Goal: Task Accomplishment & Management: Use online tool/utility

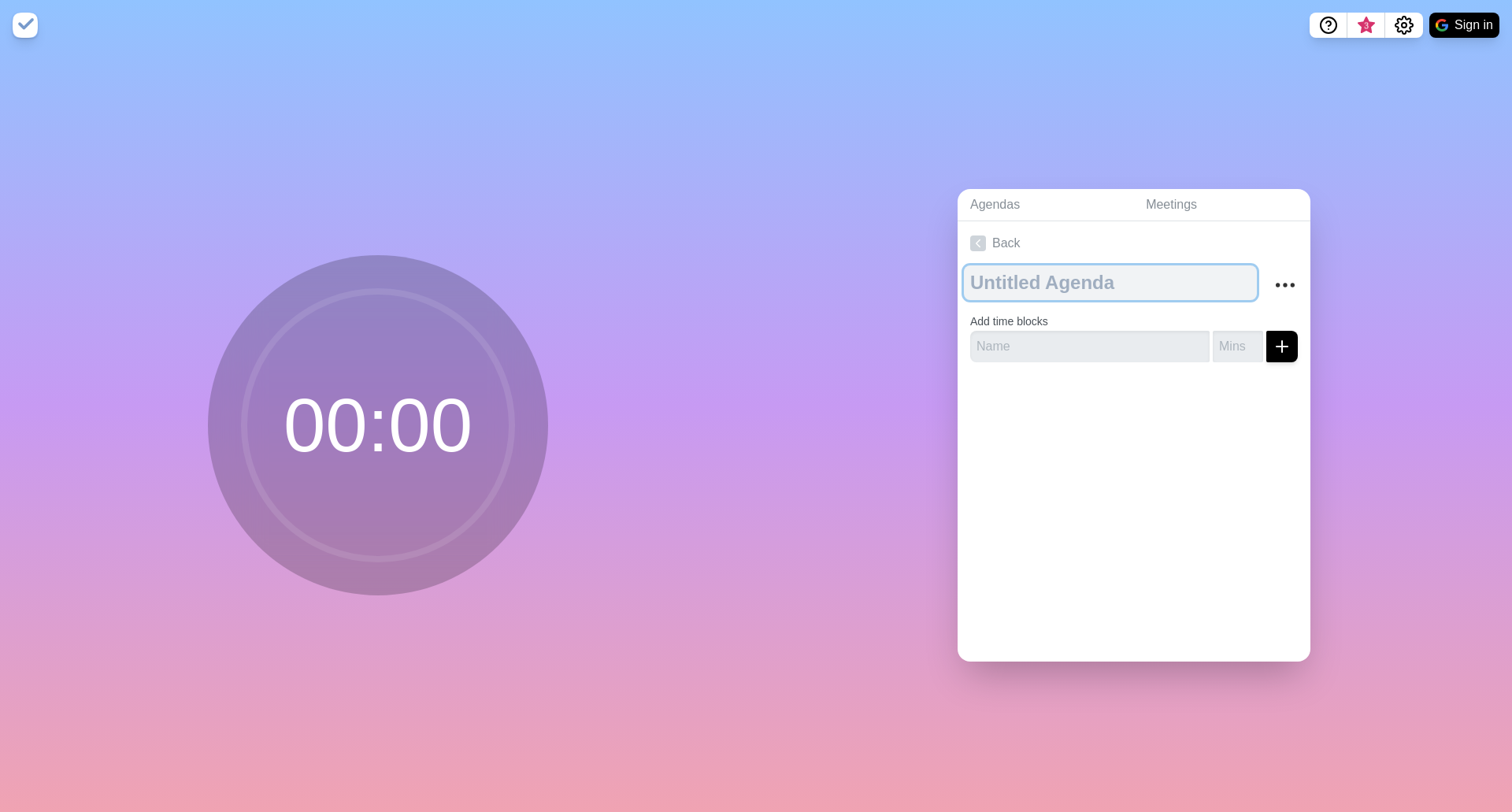
click at [1058, 272] on textarea at bounding box center [1110, 282] width 293 height 34
type textarea "Transition Day"
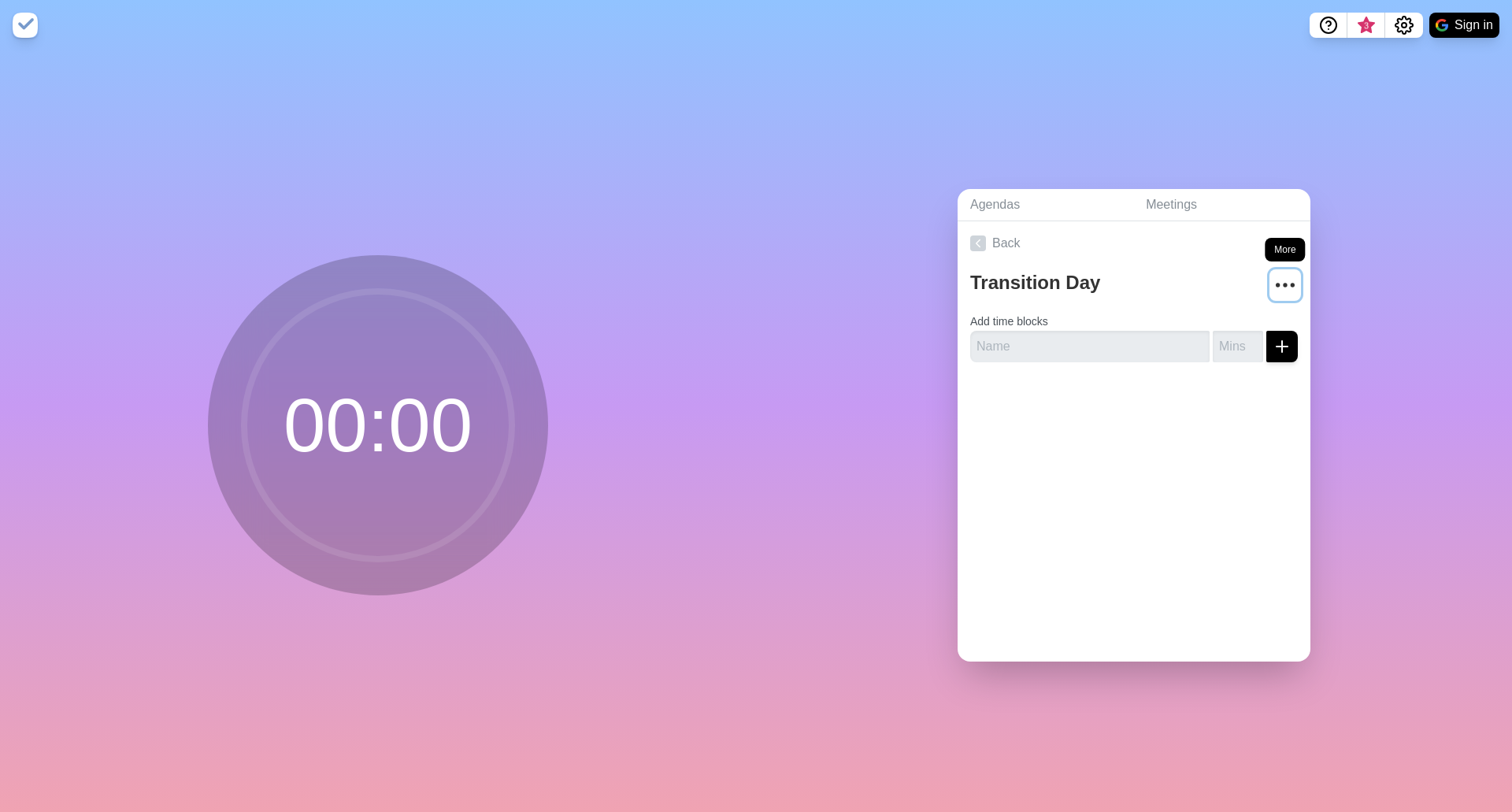
click at [1284, 285] on circle "More" at bounding box center [1285, 285] width 3 height 3
click at [1023, 333] on input "text" at bounding box center [1089, 347] width 239 height 32
click at [1398, 26] on icon "Settings" at bounding box center [1403, 25] width 19 height 19
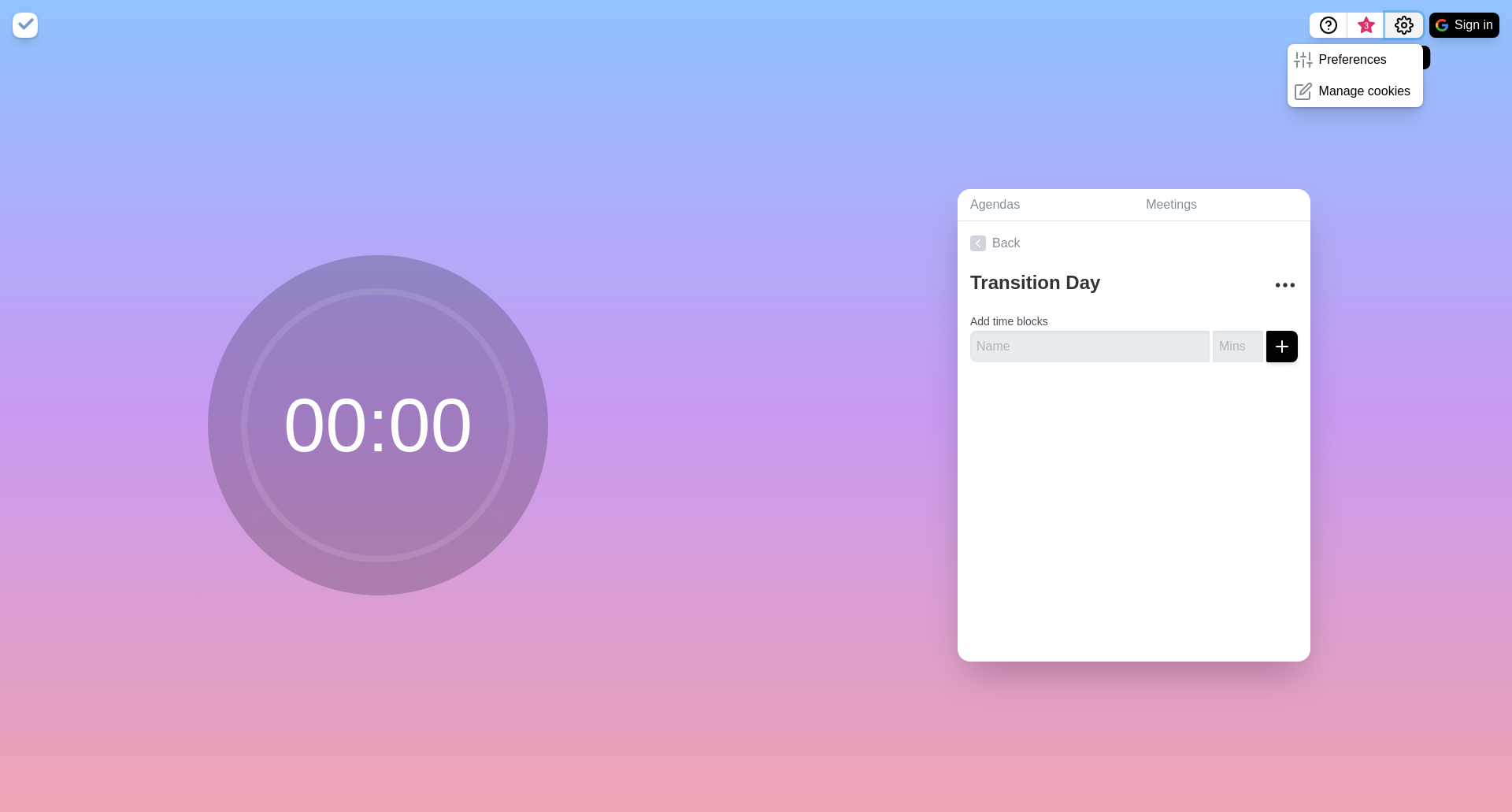
click at [1398, 26] on icon "Settings" at bounding box center [1403, 25] width 19 height 19
click at [1004, 198] on link "Agendas" at bounding box center [1045, 205] width 176 height 33
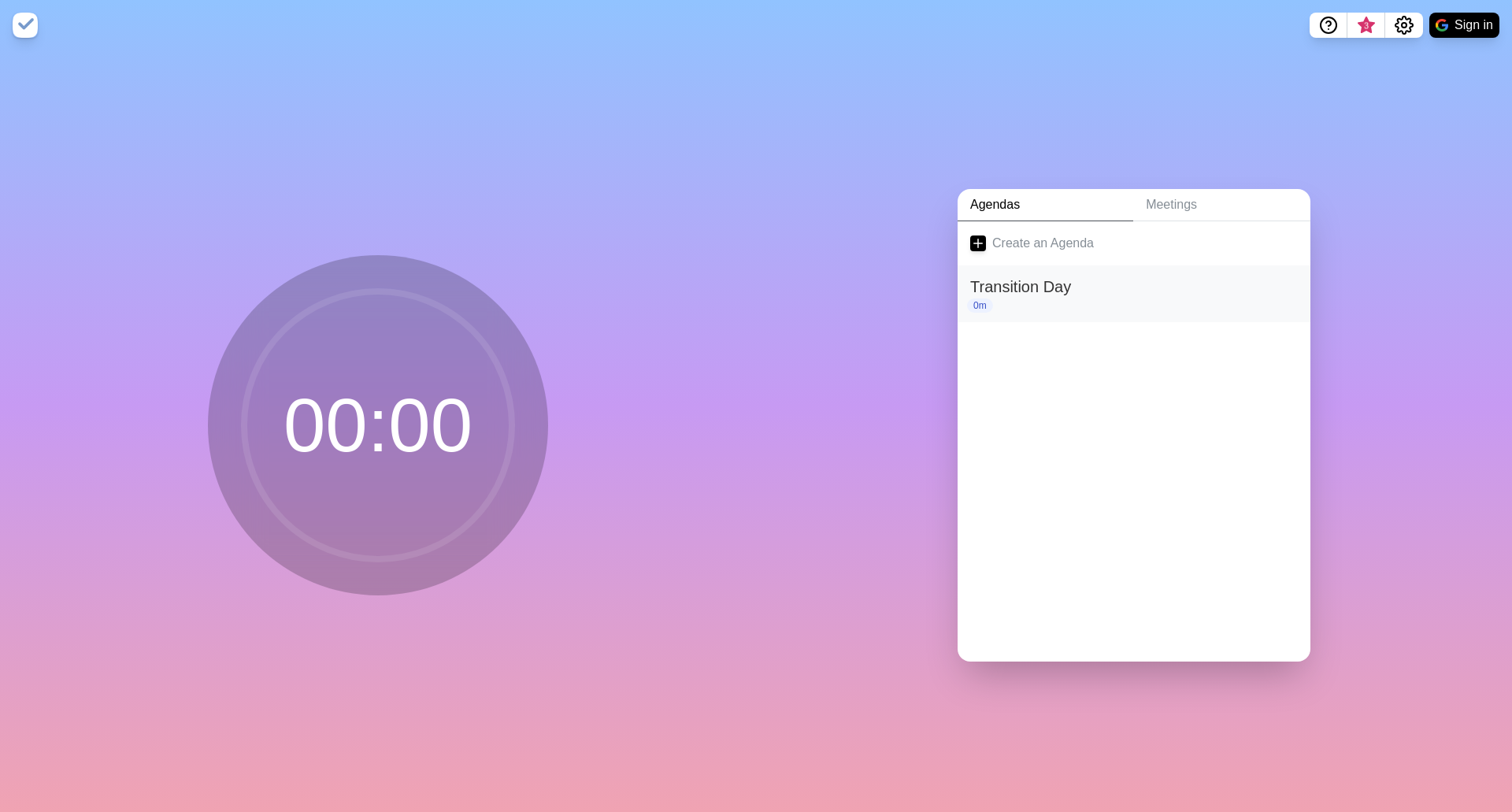
click at [1022, 287] on h2 "Transition Day" at bounding box center [1133, 286] width 327 height 23
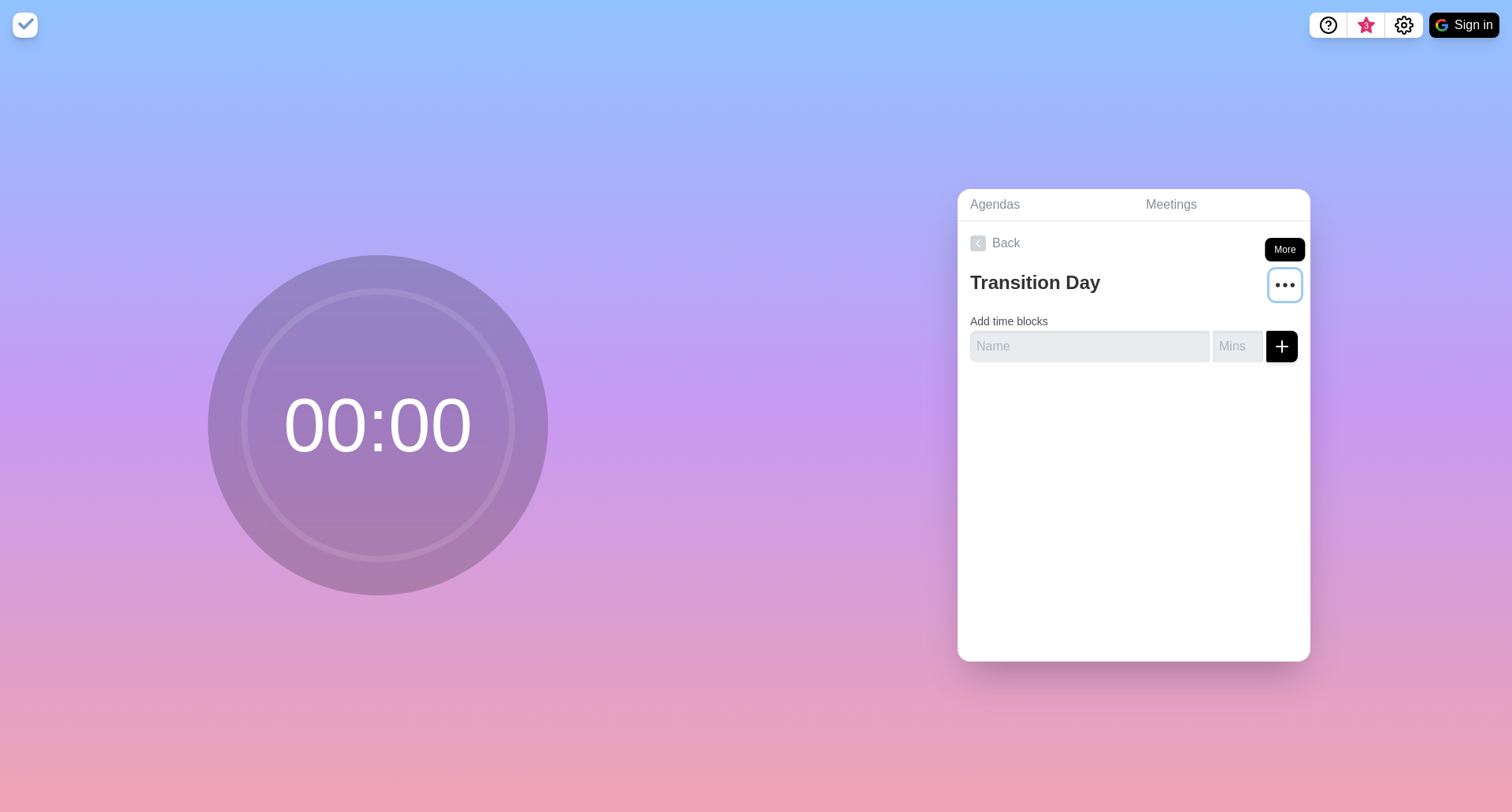
click at [1275, 280] on icon "More" at bounding box center [1285, 285] width 25 height 25
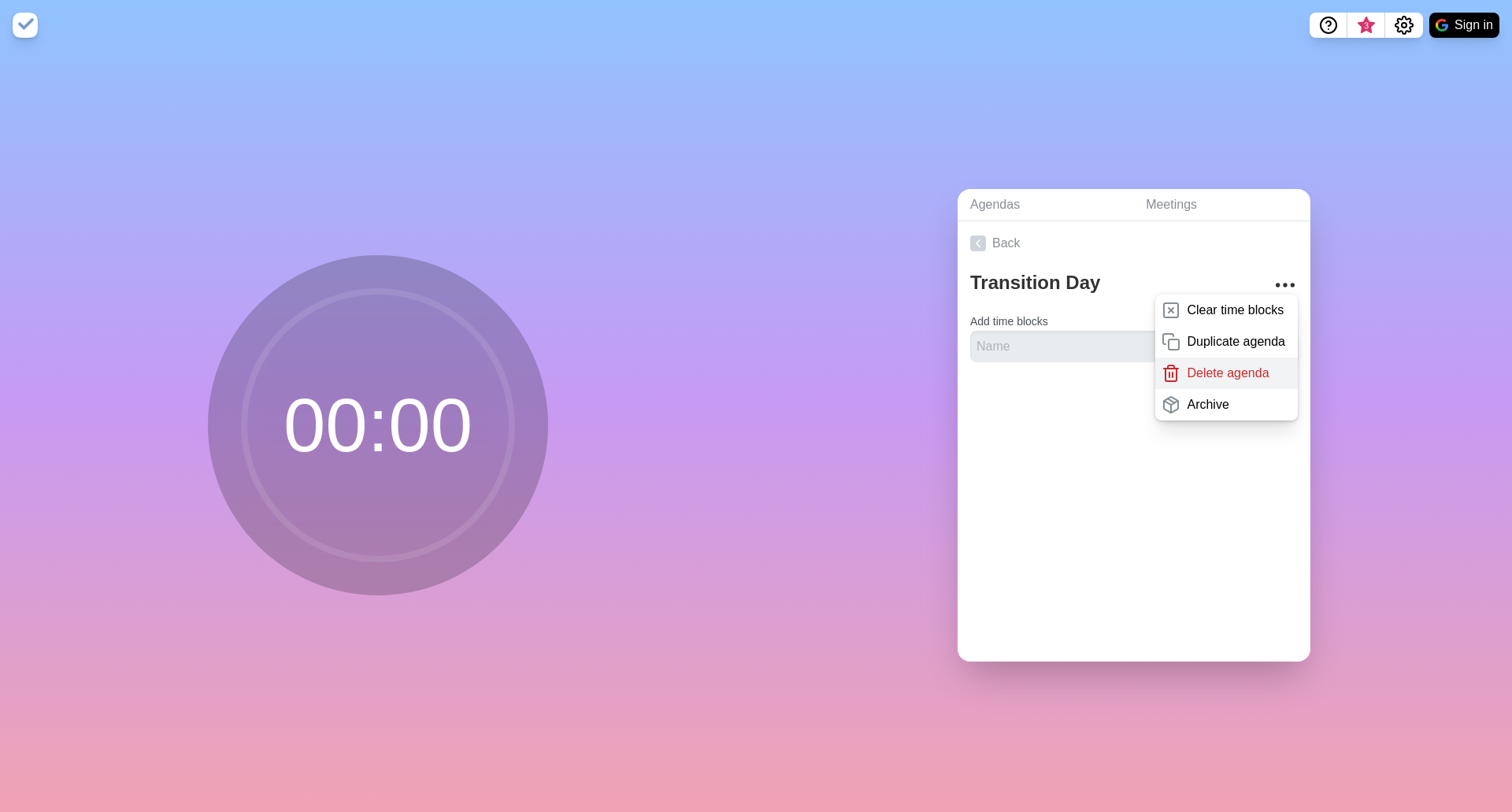
click at [1197, 367] on p "Delete agenda" at bounding box center [1228, 373] width 82 height 19
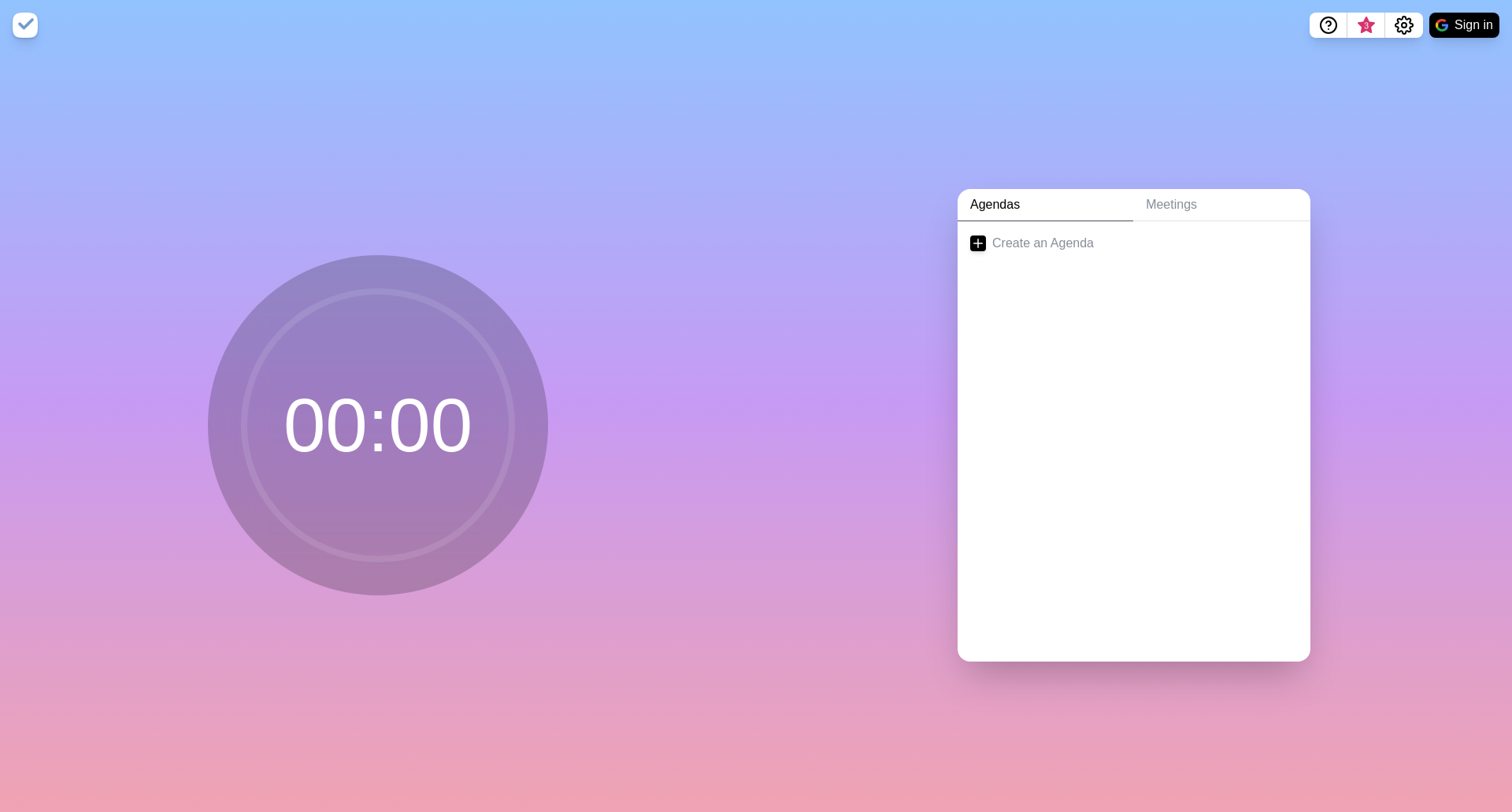
click at [1052, 206] on link "Agendas" at bounding box center [1045, 205] width 176 height 33
click at [1047, 247] on link "Create an Agenda" at bounding box center [1134, 243] width 353 height 44
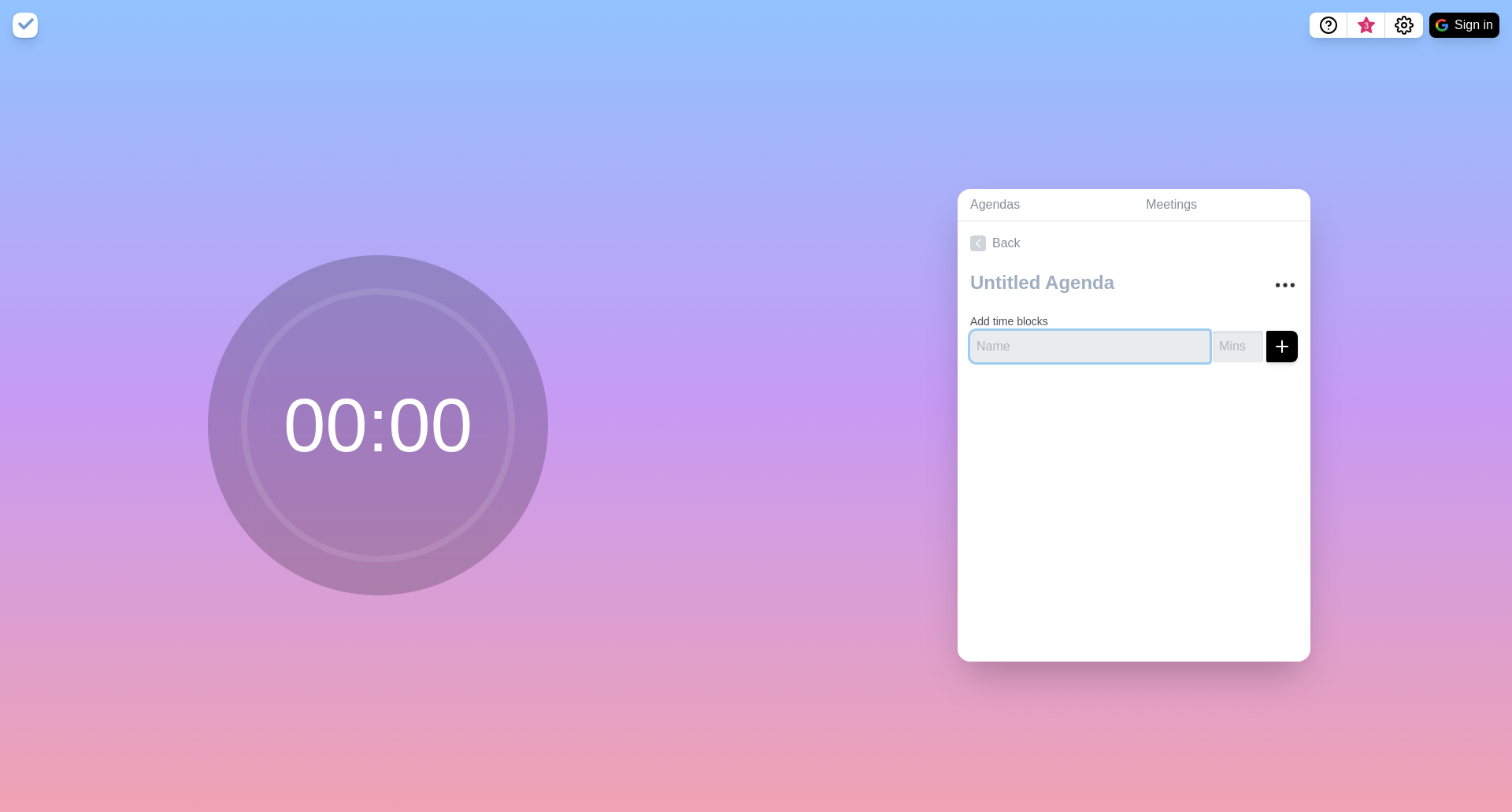
click at [1048, 339] on input "text" at bounding box center [1089, 347] width 239 height 32
click at [1222, 347] on input "number" at bounding box center [1238, 347] width 50 height 32
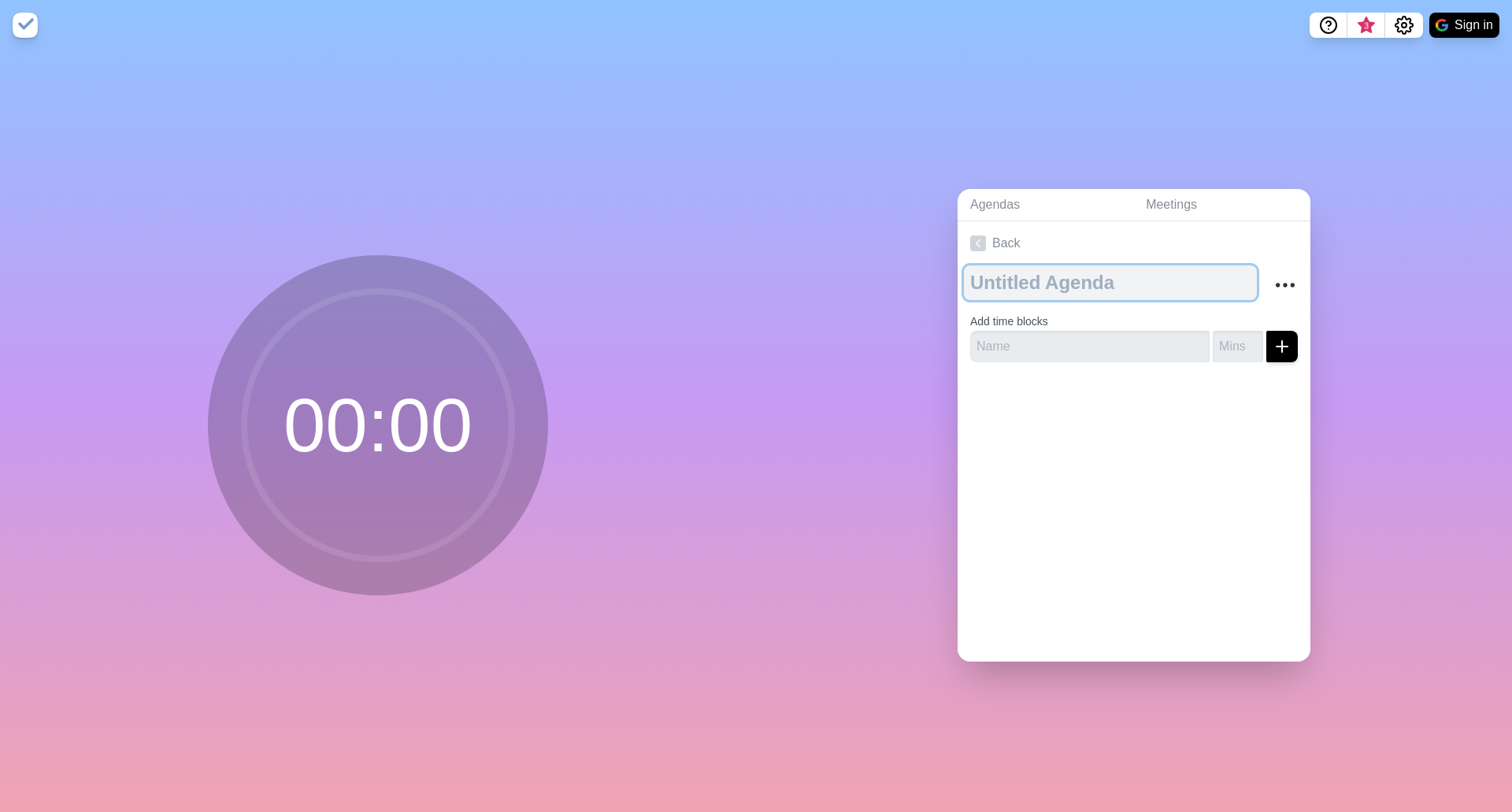
click at [1069, 280] on textarea at bounding box center [1110, 282] width 293 height 34
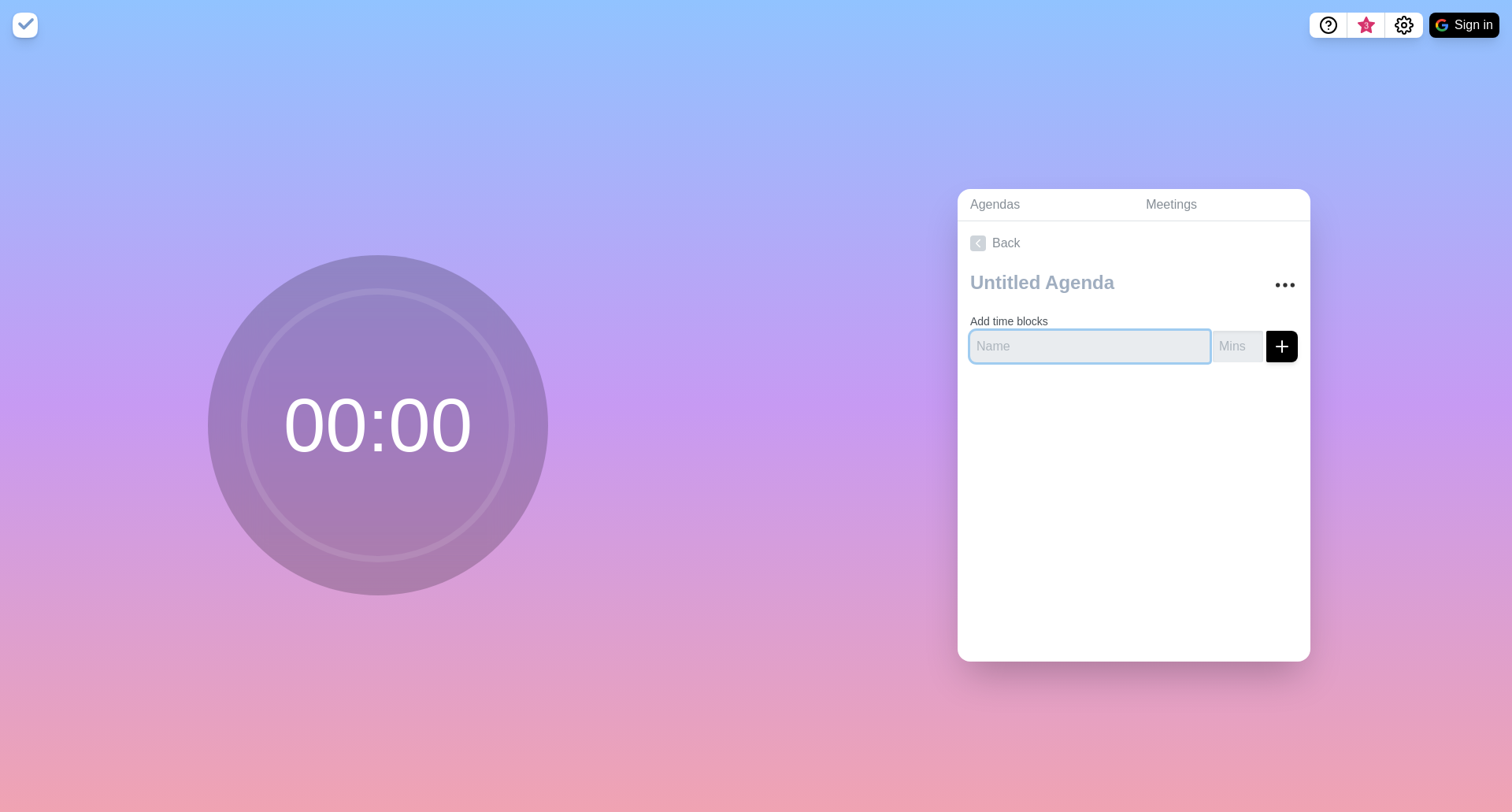
click at [1074, 352] on input "text" at bounding box center [1089, 347] width 239 height 32
type input "qer"
click at [1238, 336] on input "1" at bounding box center [1238, 347] width 50 height 32
type input "2"
click at [1238, 336] on input "2" at bounding box center [1238, 347] width 50 height 32
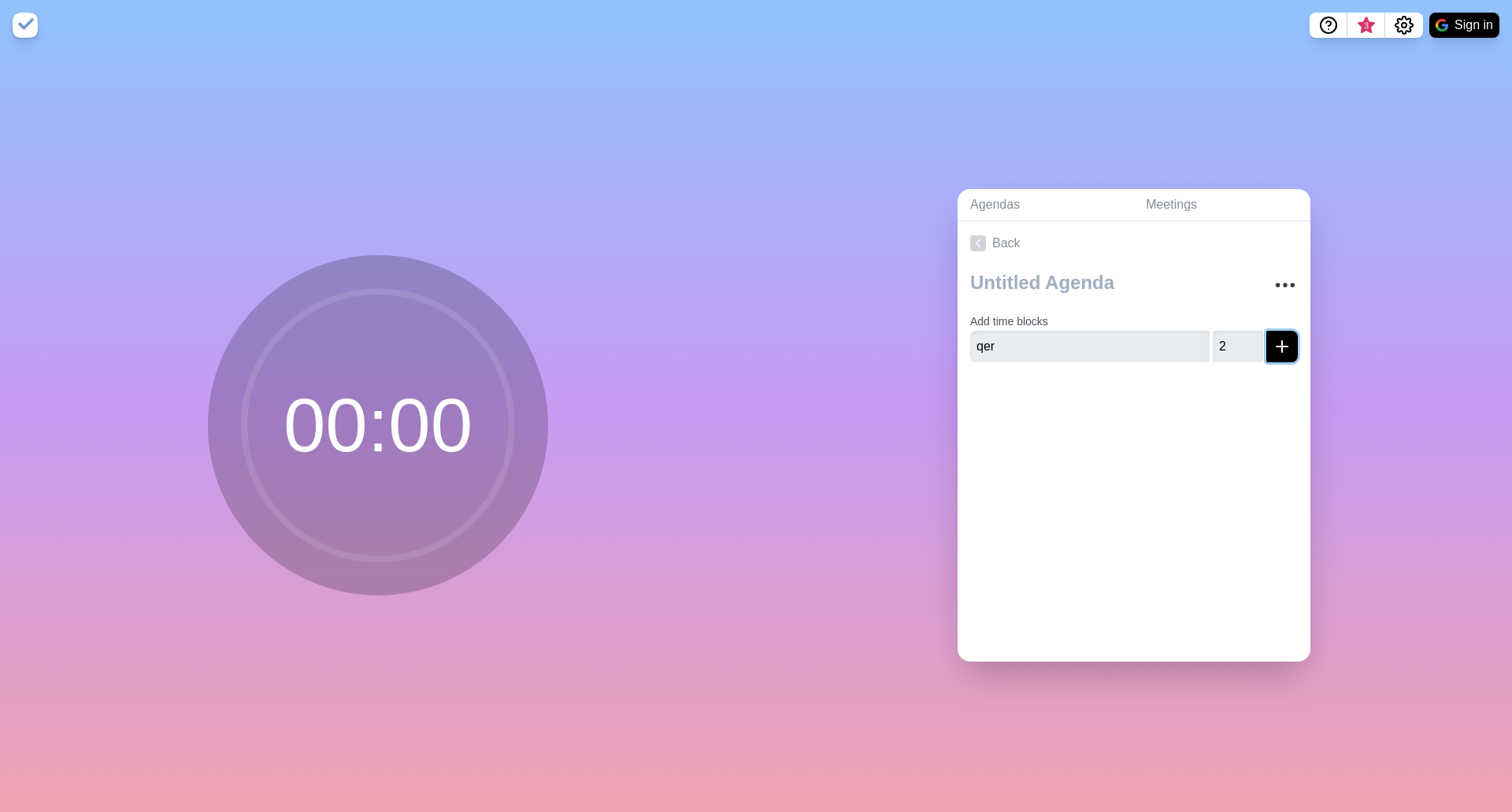
click at [1273, 337] on icon "submit" at bounding box center [1282, 347] width 19 height 19
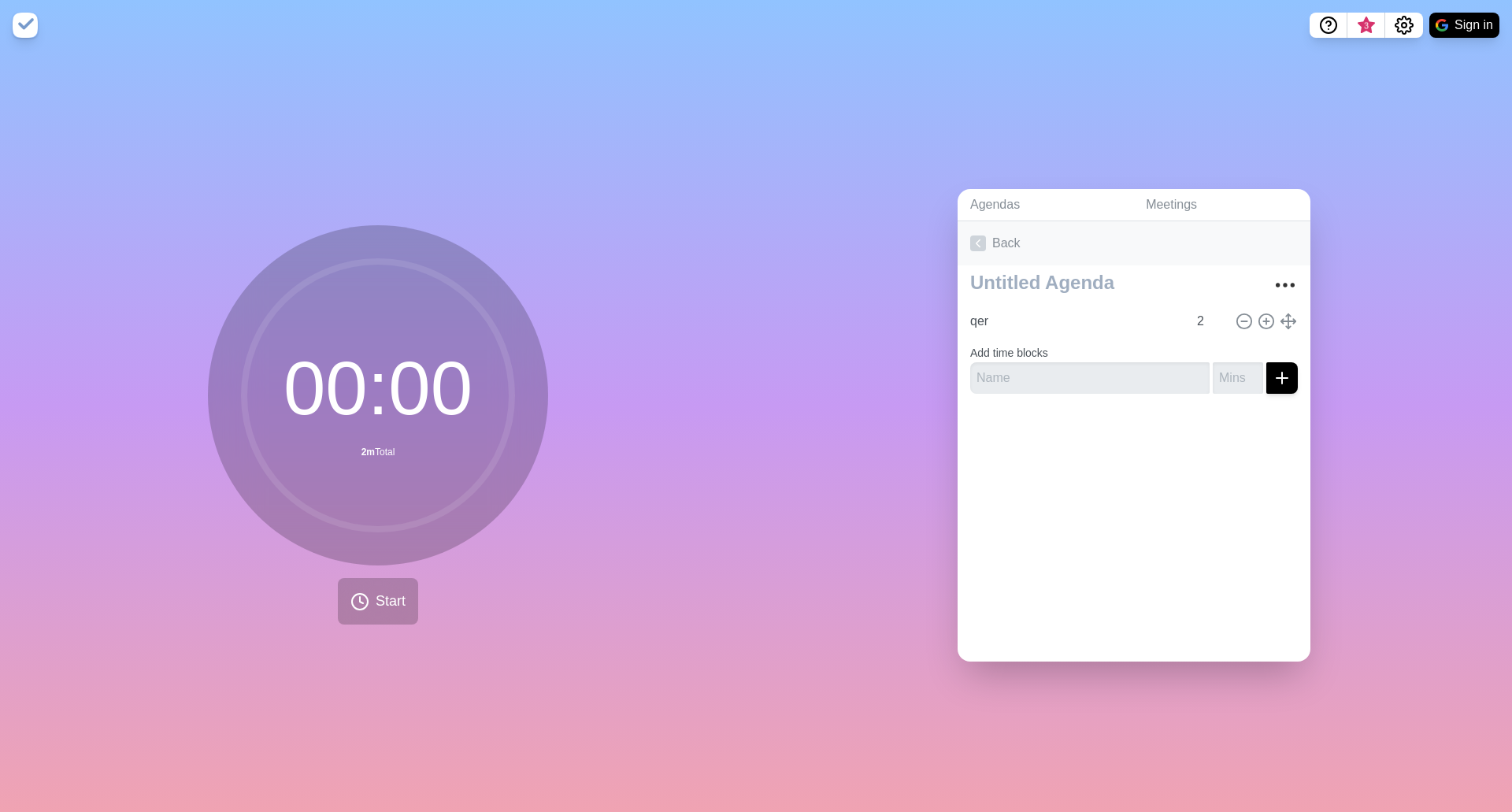
click at [982, 236] on link "Back" at bounding box center [1134, 243] width 353 height 44
